Goal: Task Accomplishment & Management: Manage account settings

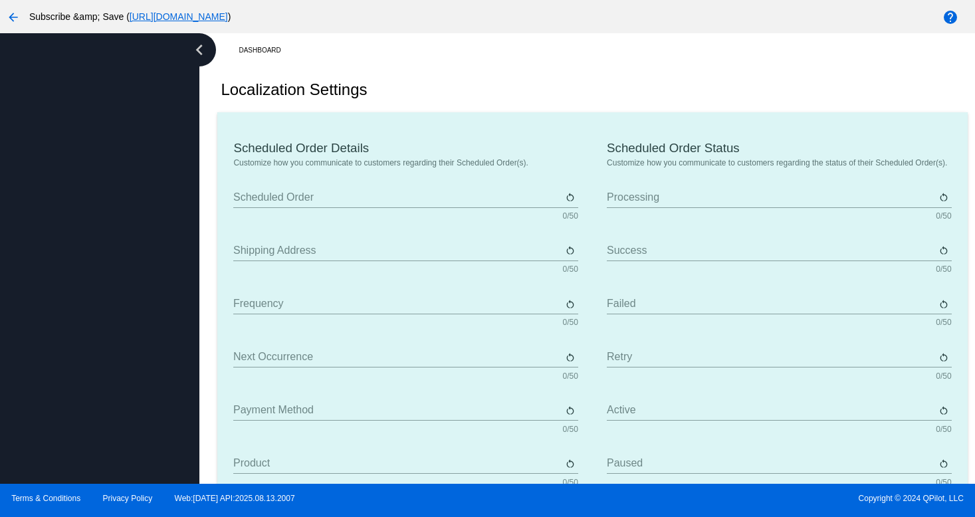
type input "Scheduled Order"
type input "Shipping address"
type input "Frequency"
type input "Next occurrence"
type input "Payment method"
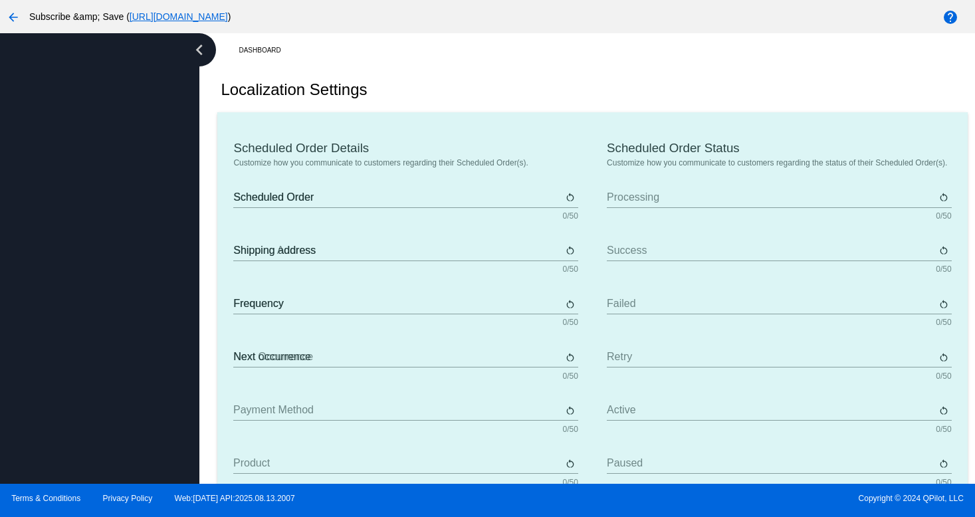
type input "Product"
type input "Quantity"
type input "Price"
type input "Out of stock"
type input "Subtotal"
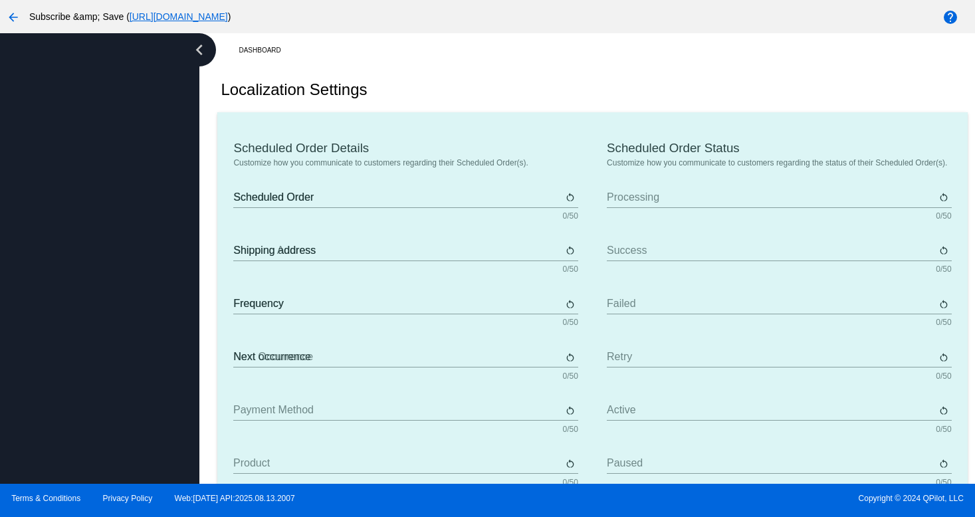
type input "Shipping"
type input "Tax"
type input "TBD"
type input "Total"
type input "No payment method"
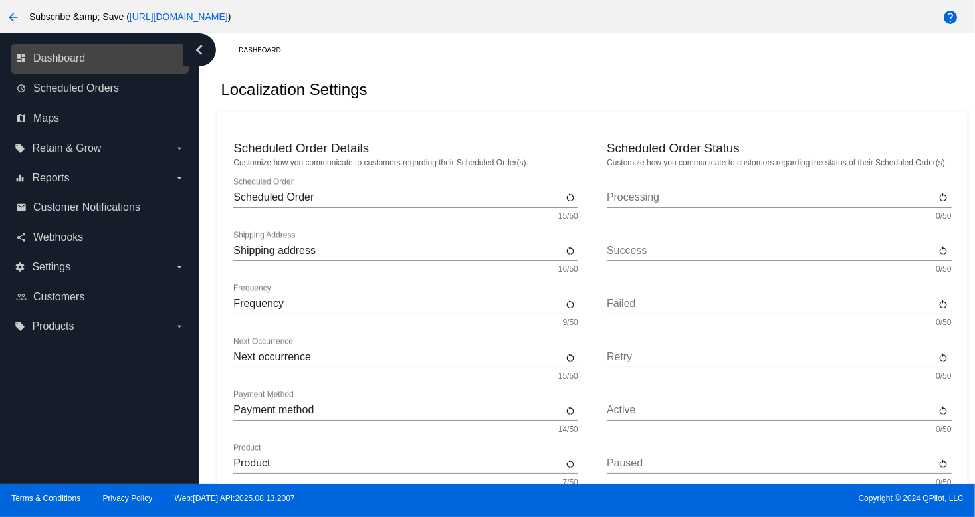
click at [50, 64] on link "dashboard Dashboard" at bounding box center [100, 58] width 169 height 21
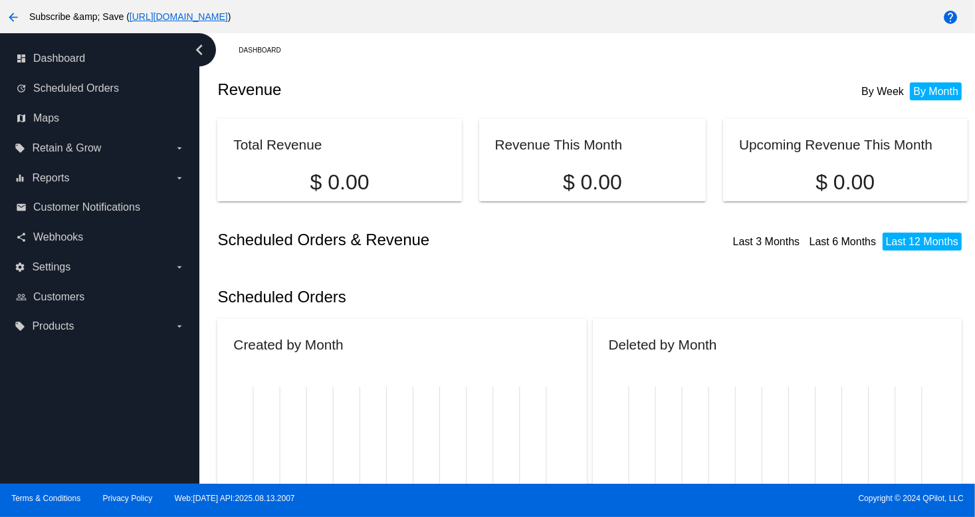
click at [481, 99] on div "Revenue By Week By Month" at bounding box center [592, 89] width 750 height 45
drag, startPoint x: 680, startPoint y: 440, endPoint x: 451, endPoint y: 496, distance: 235.5
click at [588, 490] on div "arrow_back Subscribe &amp; Save ( [URL][DOMAIN_NAME] ) help dashboard Dashboard…" at bounding box center [487, 258] width 975 height 517
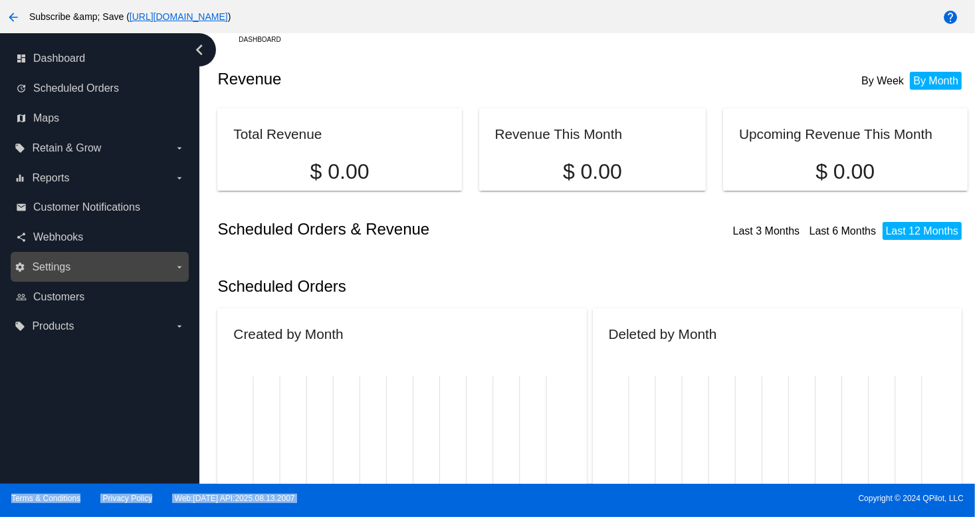
click at [51, 280] on div "settings Settings arrow_drop_down" at bounding box center [100, 267] width 178 height 30
click at [64, 275] on label "settings Settings arrow_drop_down" at bounding box center [100, 267] width 170 height 21
click at [0, 0] on input "settings Settings arrow_drop_down" at bounding box center [0, 0] width 0 height 0
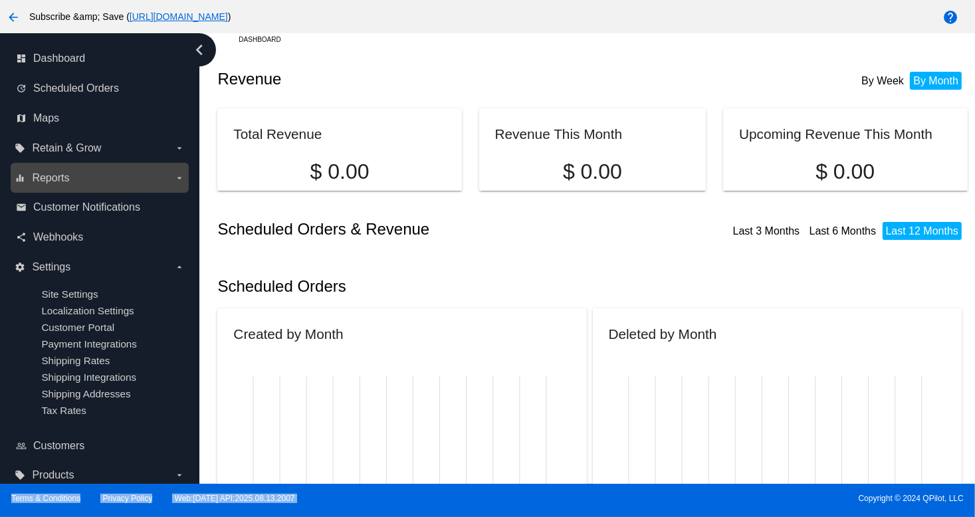
drag, startPoint x: 66, startPoint y: 303, endPoint x: 61, endPoint y: 170, distance: 133.1
click at [61, 171] on nav "dashboard Dashboard update Scheduled Orders map Maps local_offer Retain & Grow …" at bounding box center [99, 267] width 199 height 468
